Goal: Information Seeking & Learning: Understand process/instructions

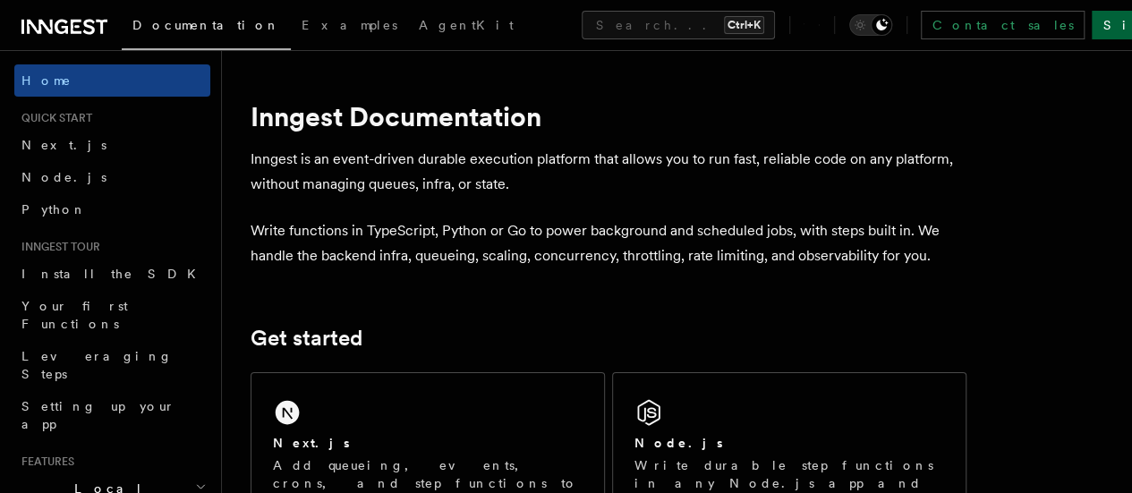
click at [1091, 26] on link "Sign Up" at bounding box center [1150, 25] width 118 height 29
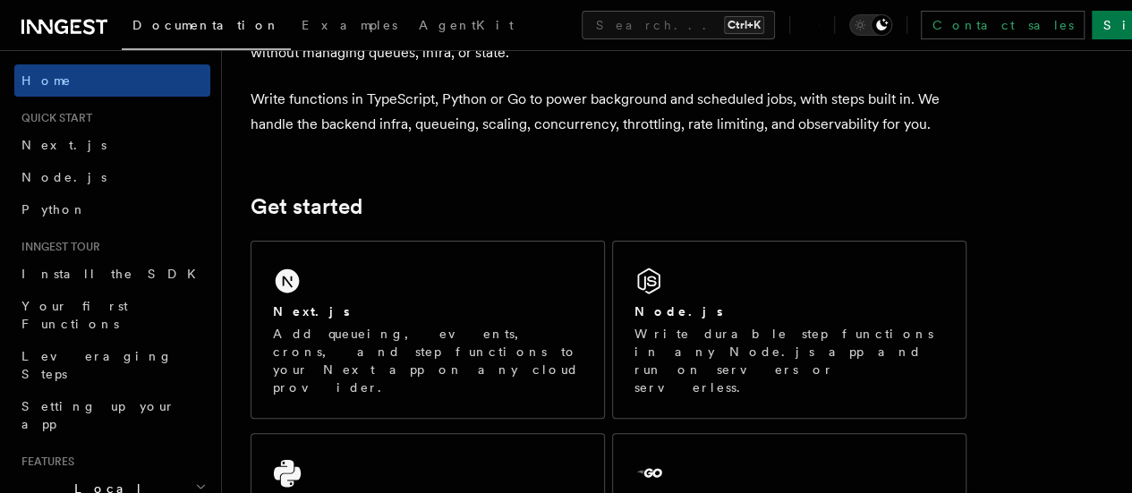
scroll to position [135, 0]
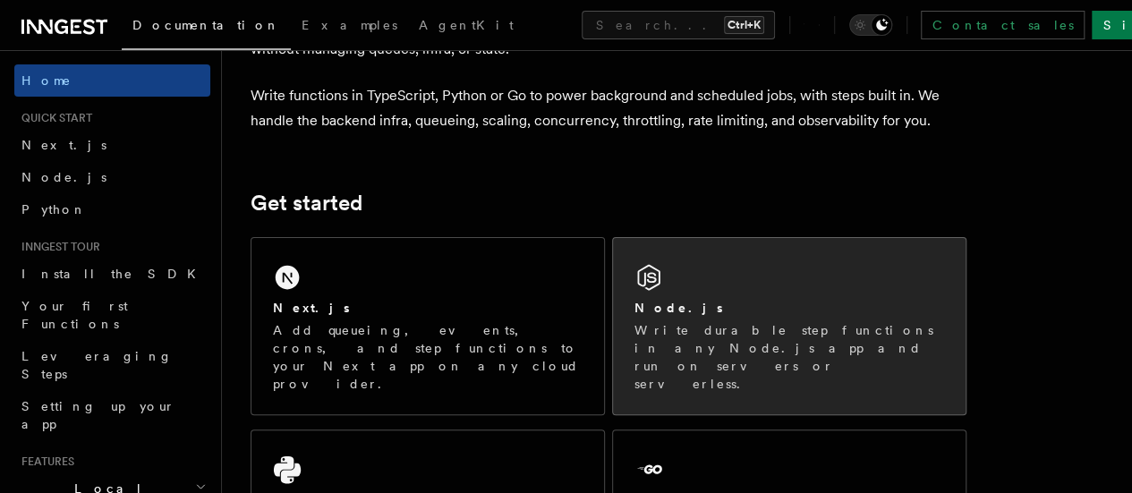
click at [681, 318] on div "Node.js" at bounding box center [789, 308] width 310 height 19
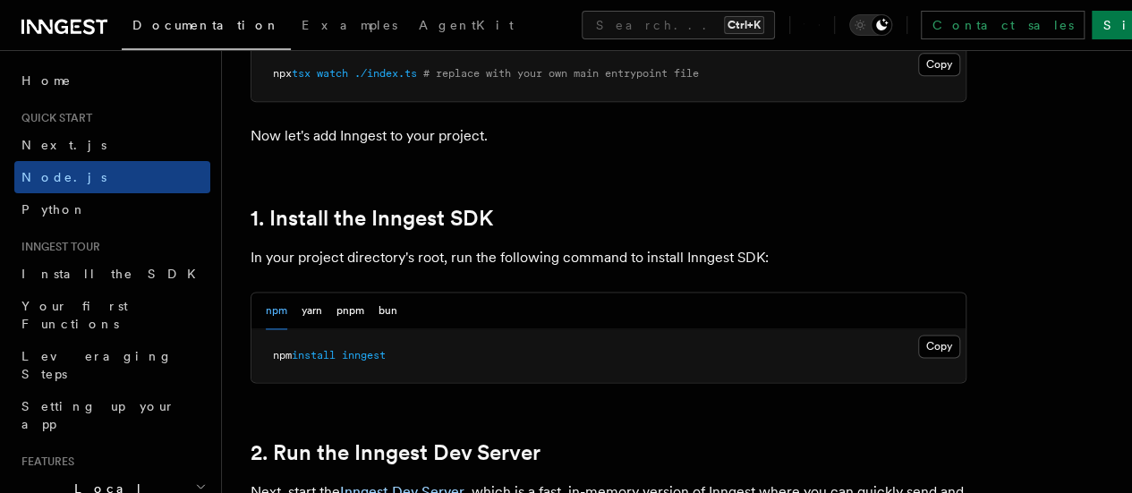
scroll to position [1024, 0]
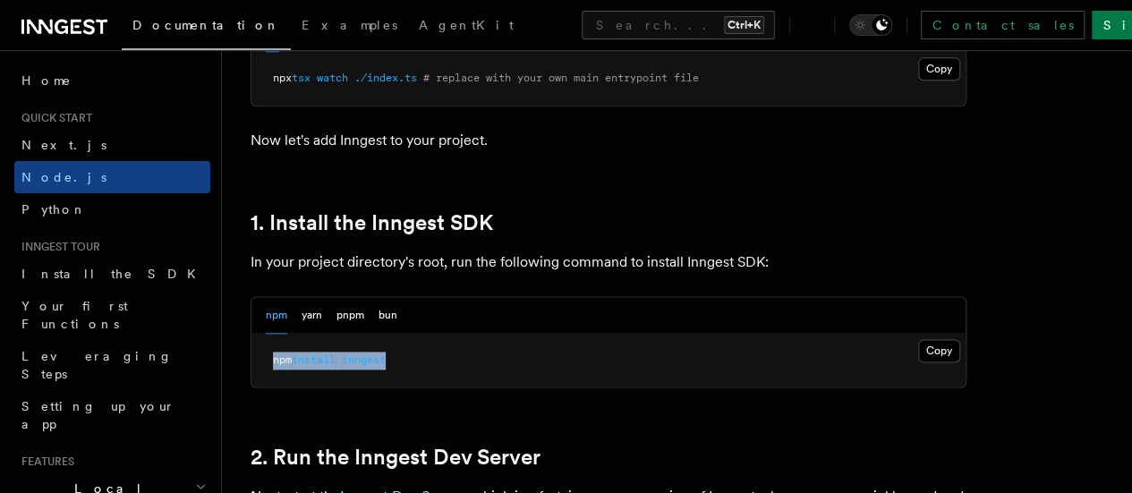
drag, startPoint x: 264, startPoint y: 387, endPoint x: 419, endPoint y: 378, distance: 155.0
click at [419, 378] on pre "npm install inngest" at bounding box center [608, 361] width 714 height 54
copy span "npm install inngest"
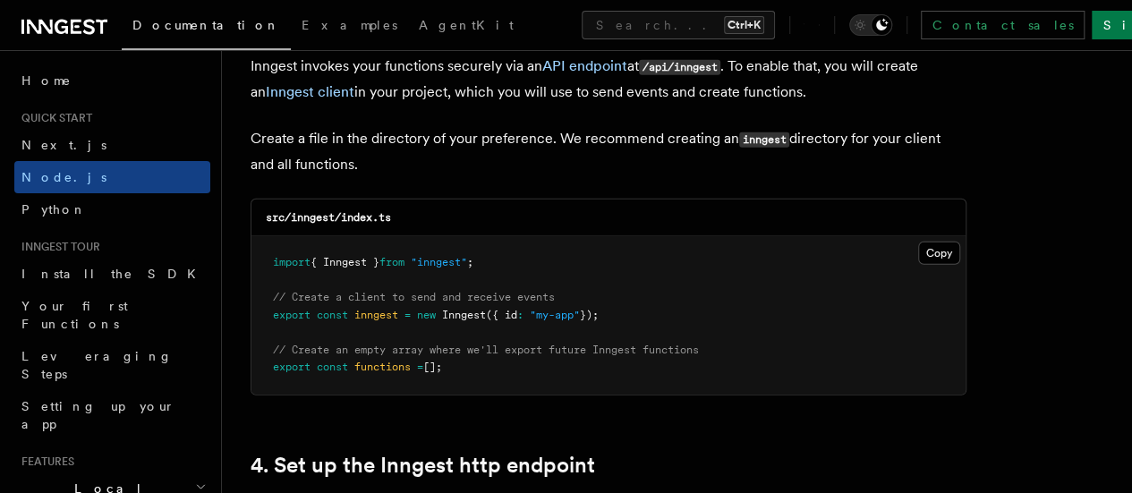
scroll to position [2338, 0]
click at [918, 241] on button "Copy Copied" at bounding box center [939, 252] width 42 height 23
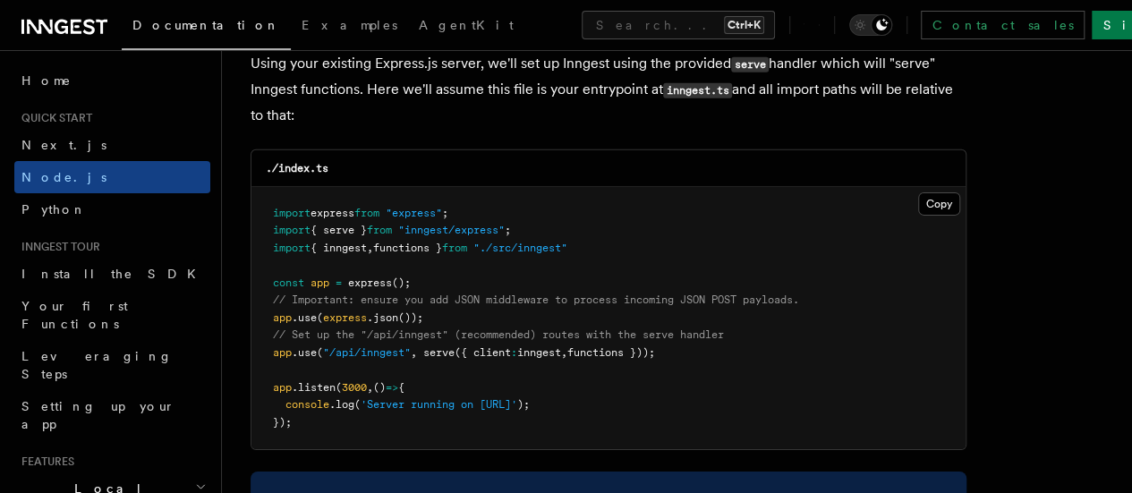
scroll to position [2790, 0]
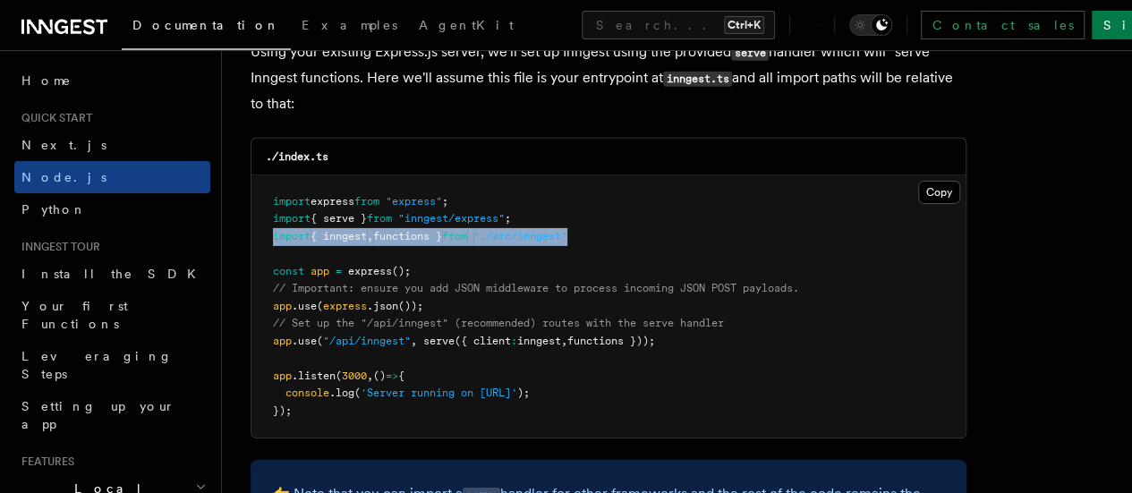
drag, startPoint x: 271, startPoint y: 218, endPoint x: 599, endPoint y: 221, distance: 328.3
click at [599, 221] on pre "import express from "express" ; import { serve } from "inngest/express" ; impor…" at bounding box center [608, 306] width 714 height 263
copy span "import { inngest , functions } from "./src/inngest""
click at [599, 221] on pre "import express from "express" ; import { serve } from "inngest/express" ; impor…" at bounding box center [608, 306] width 714 height 263
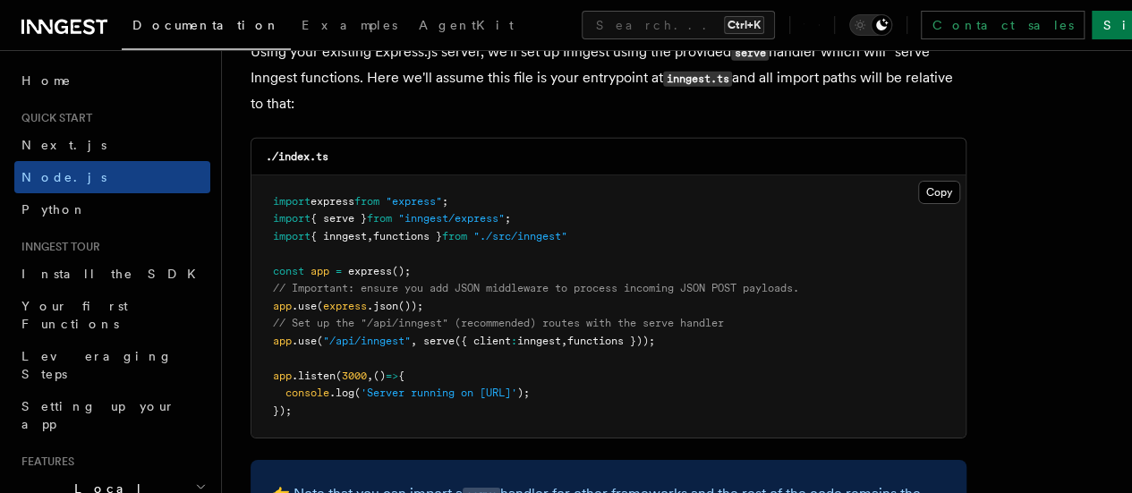
scroll to position [2876, 0]
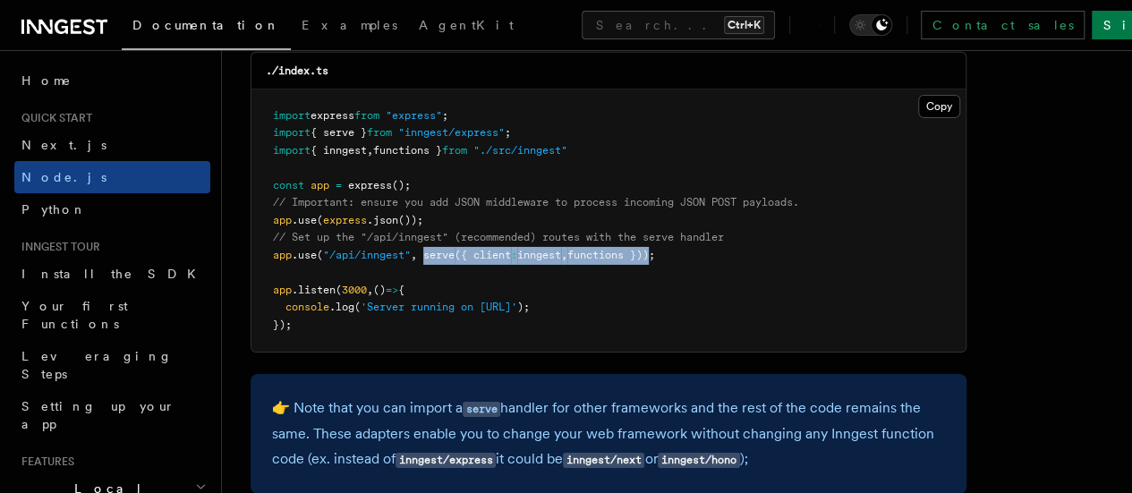
drag, startPoint x: 429, startPoint y: 239, endPoint x: 662, endPoint y: 235, distance: 232.6
click at [655, 249] on span "app .use ( "/api/inngest" , serve ({ client : inngest , functions }));" at bounding box center [464, 255] width 382 height 13
copy span "serve ({ client : inngest , functions })"
click at [655, 249] on span "functions }));" at bounding box center [611, 255] width 88 height 13
